Goal: Task Accomplishment & Management: Manage account settings

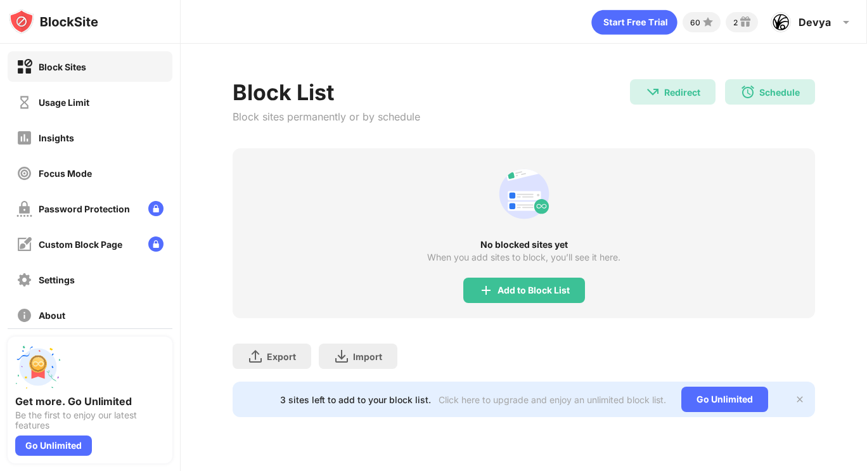
click at [96, 103] on div "Usage Limit" at bounding box center [90, 102] width 165 height 30
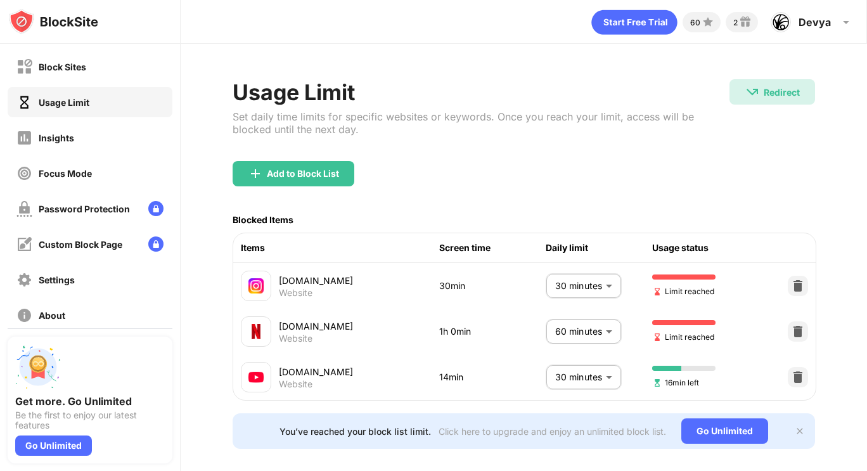
click at [584, 326] on body "Block Sites Usage Limit Insights Focus Mode Password Protection Custom Block Pa…" at bounding box center [433, 235] width 867 height 471
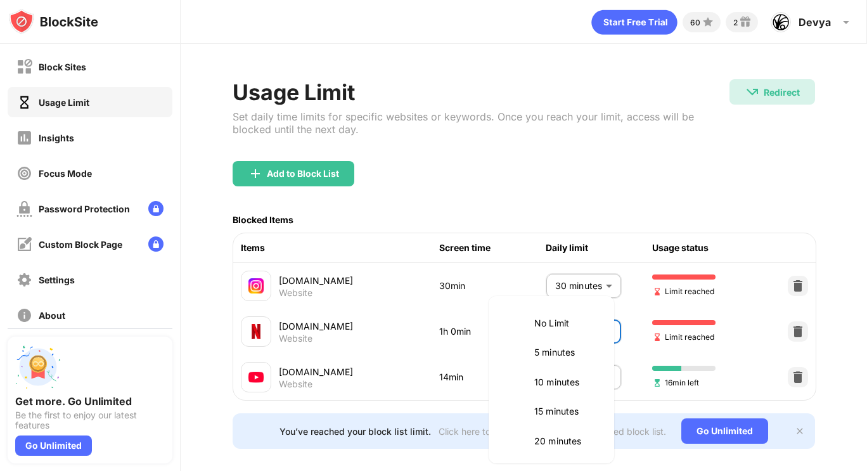
click at [568, 310] on li "No Limit" at bounding box center [551, 323] width 110 height 29
type input "********"
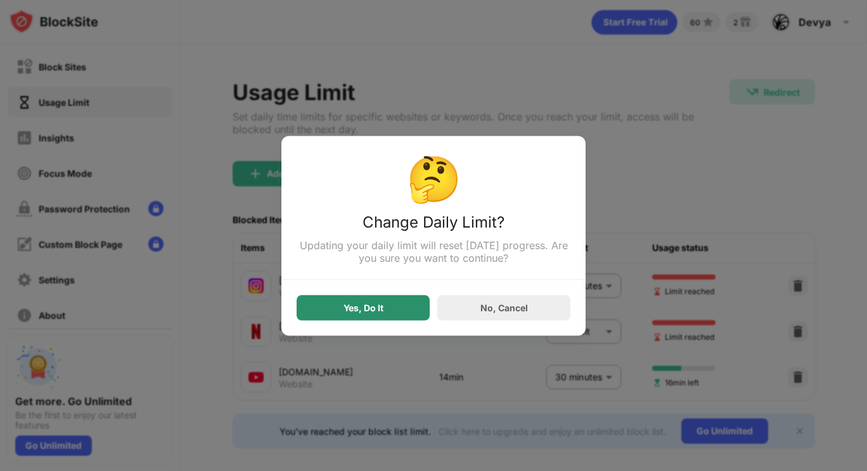
click at [397, 314] on div "Yes, Do It" at bounding box center [362, 307] width 133 height 25
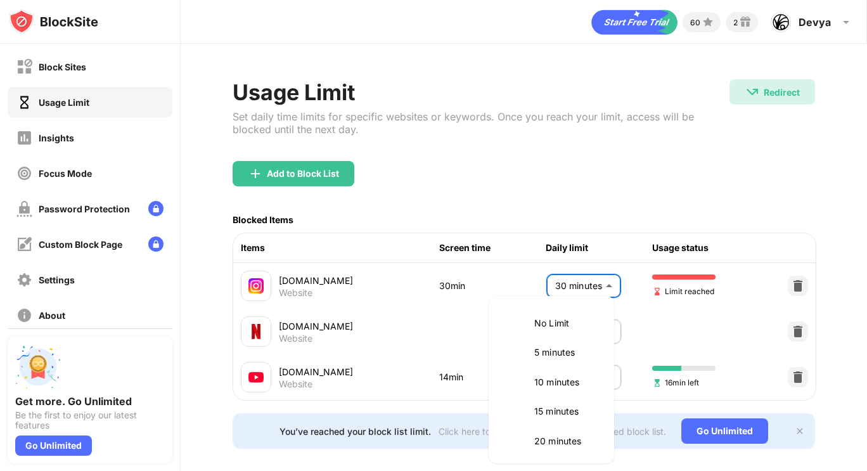
click at [583, 293] on body "Block Sites Usage Limit Insights Focus Mode Password Protection Custom Block Pa…" at bounding box center [433, 235] width 867 height 471
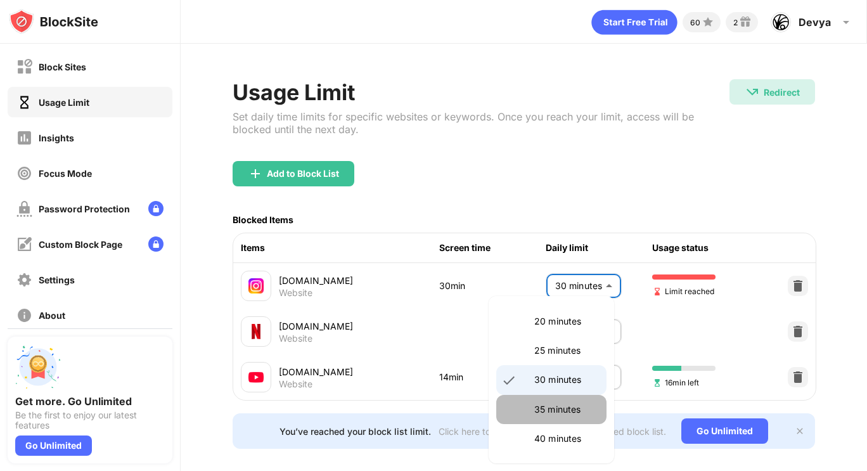
click at [561, 404] on p "35 minutes" at bounding box center [566, 409] width 65 height 14
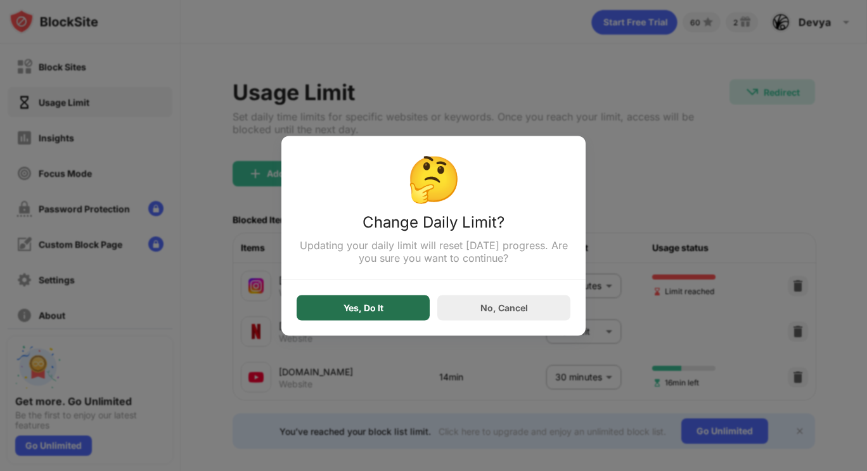
click at [374, 311] on div "Yes, Do It" at bounding box center [363, 307] width 40 height 10
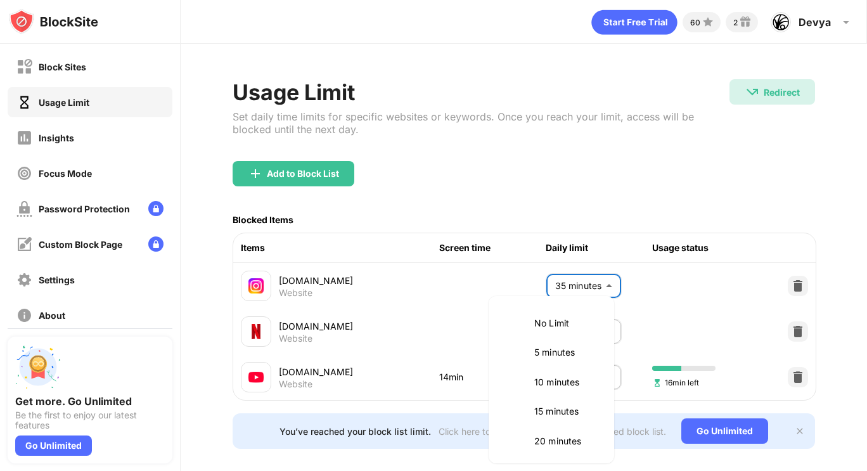
click at [566, 281] on body "Block Sites Usage Limit Insights Focus Mode Password Protection Custom Block Pa…" at bounding box center [433, 235] width 867 height 471
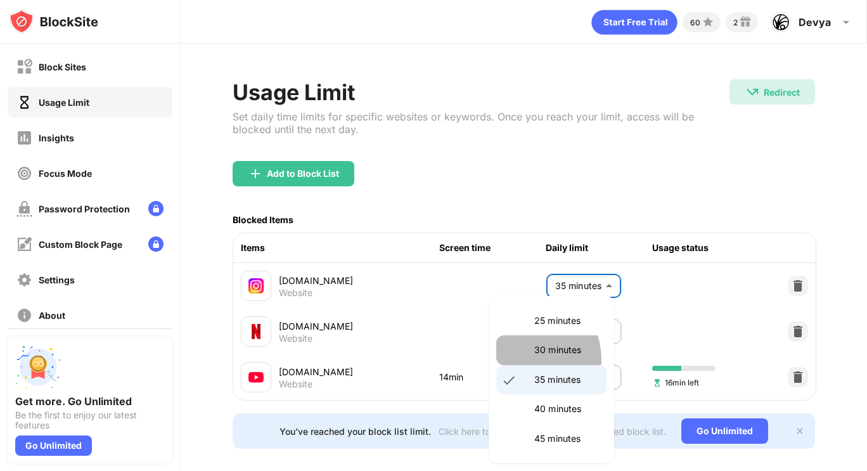
click at [523, 359] on li "30 minutes" at bounding box center [551, 349] width 110 height 29
type input "**"
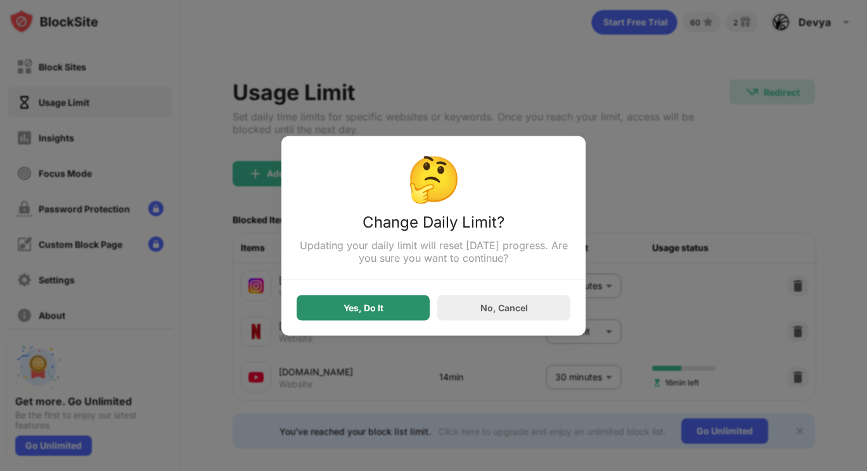
click at [364, 303] on div "Yes, Do It" at bounding box center [362, 307] width 133 height 25
